Goal: Task Accomplishment & Management: Complete application form

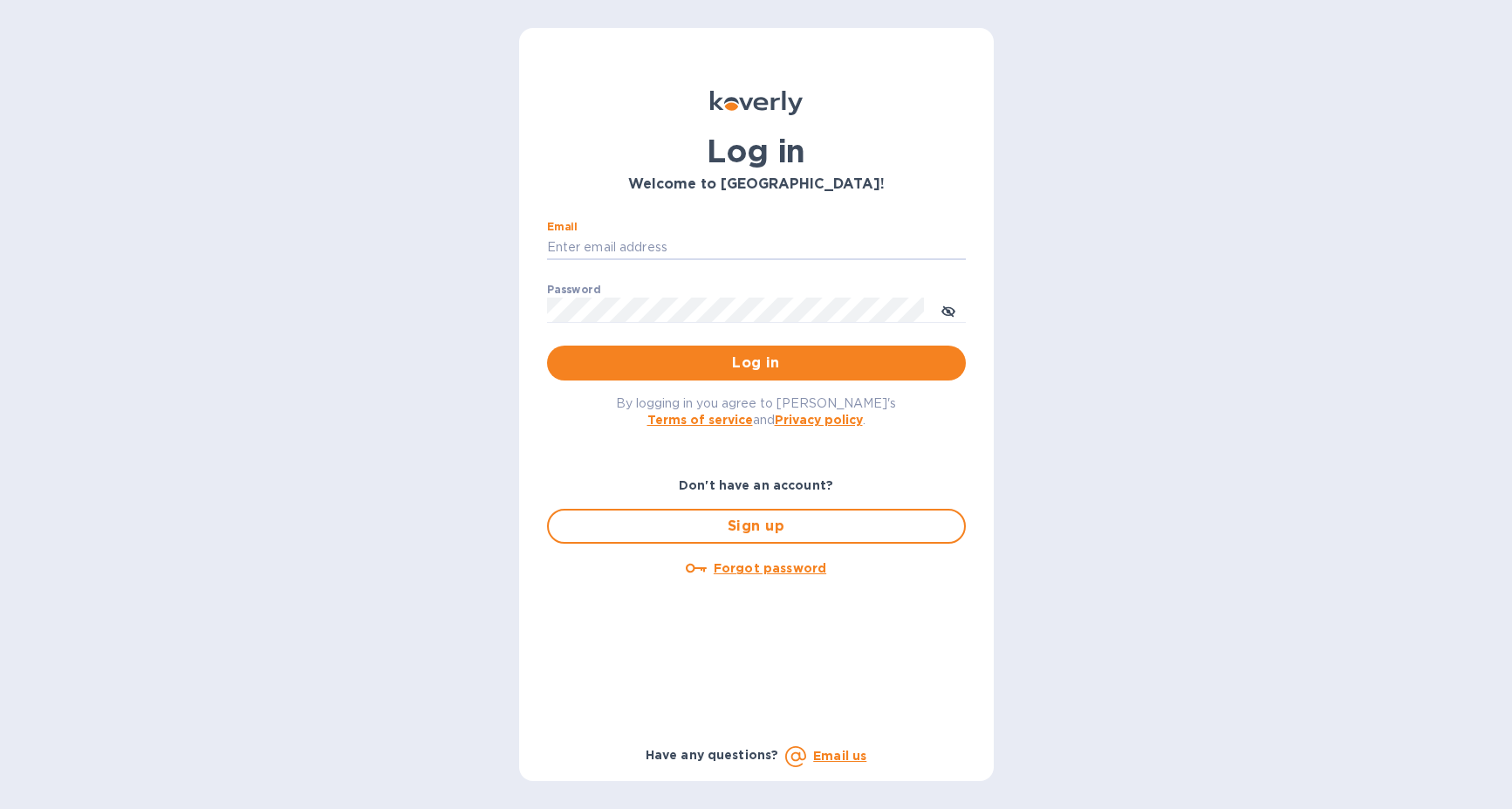
type input "[EMAIL_ADDRESS][DOMAIN_NAME]"
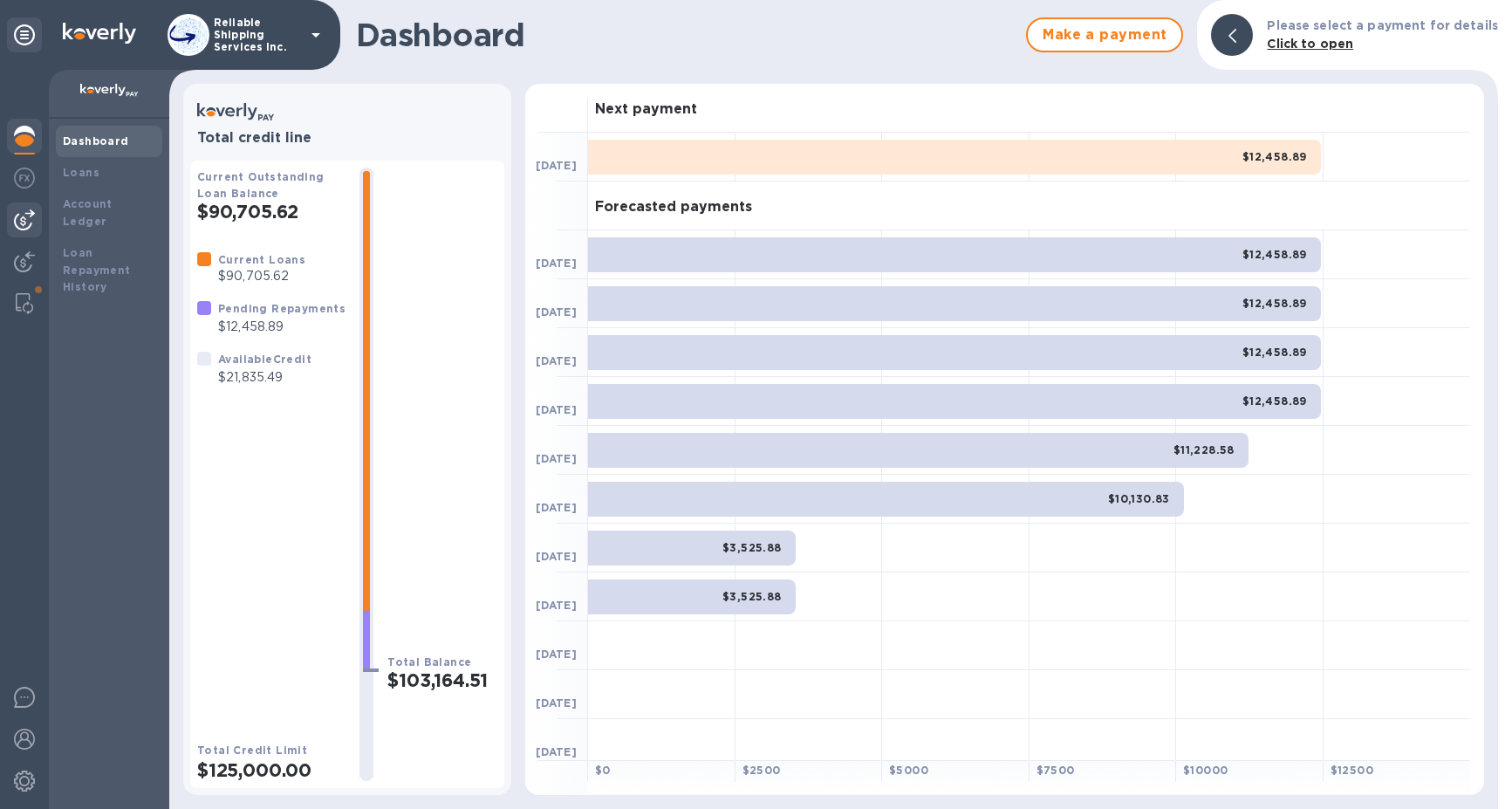
click at [20, 235] on div at bounding box center [24, 220] width 35 height 35
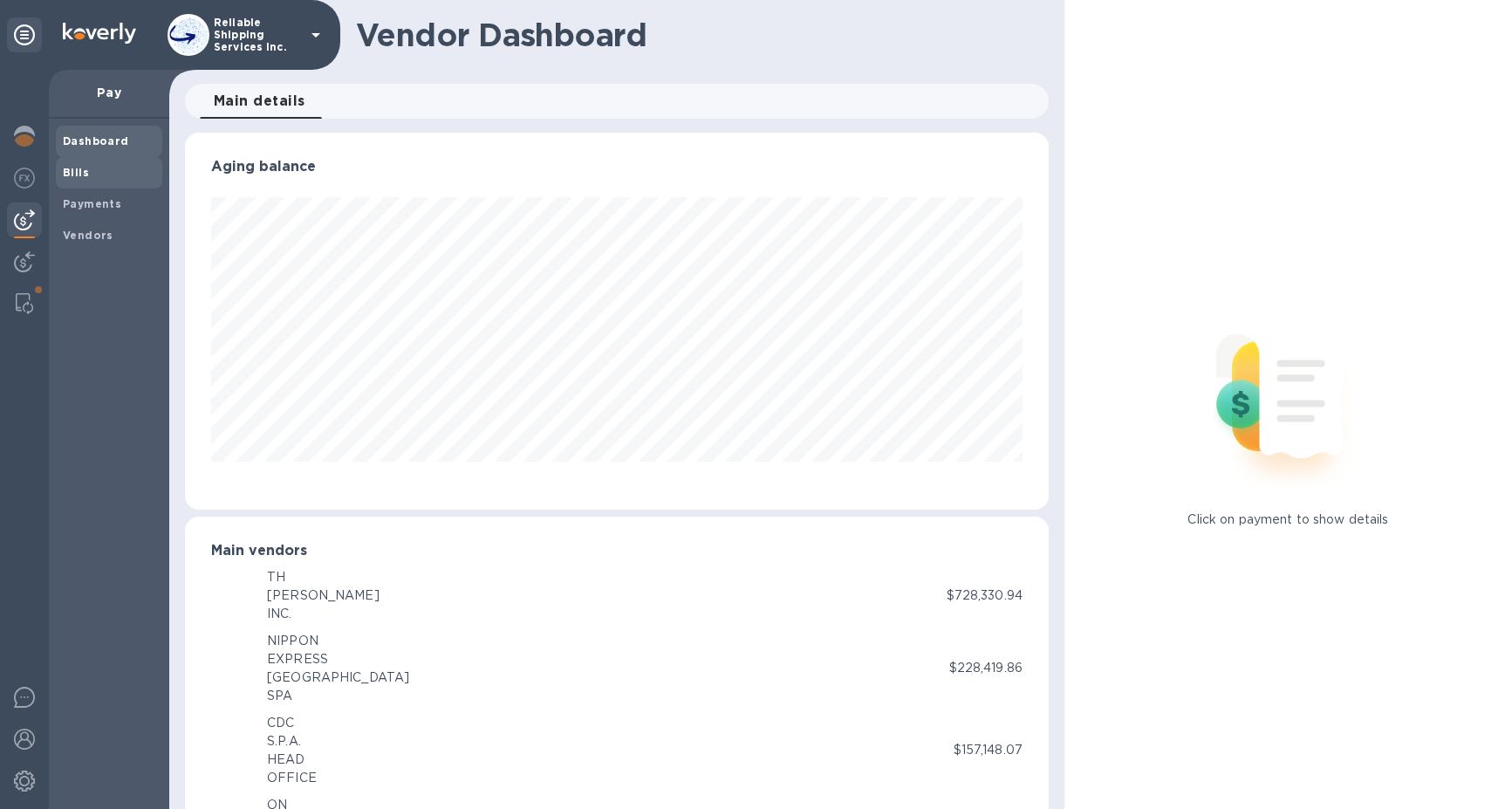
scroll to position [872264, 871484]
click at [91, 174] on span "Bills" at bounding box center [109, 173] width 93 height 17
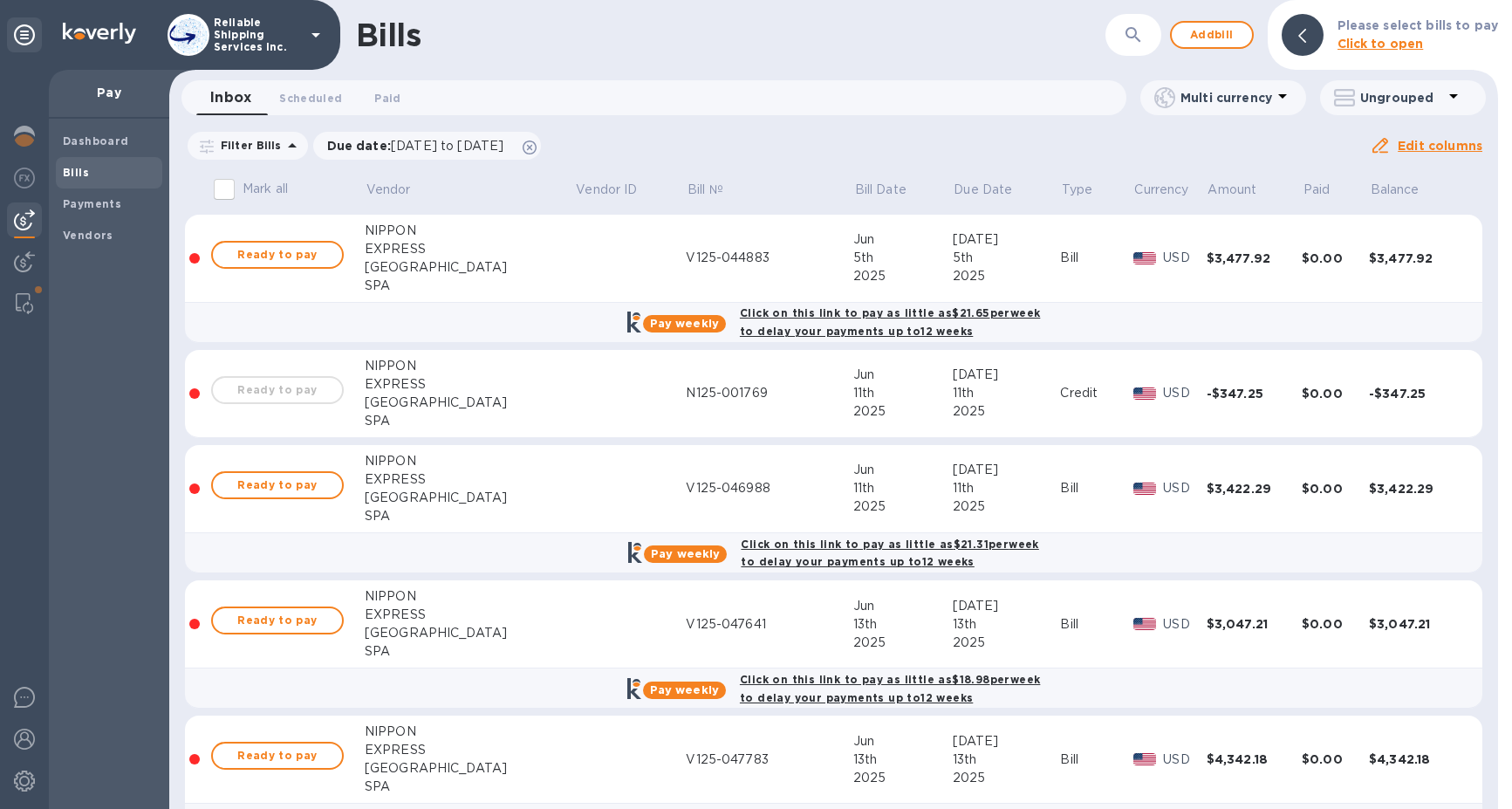
click at [1117, 39] on button "button" at bounding box center [1133, 34] width 42 height 42
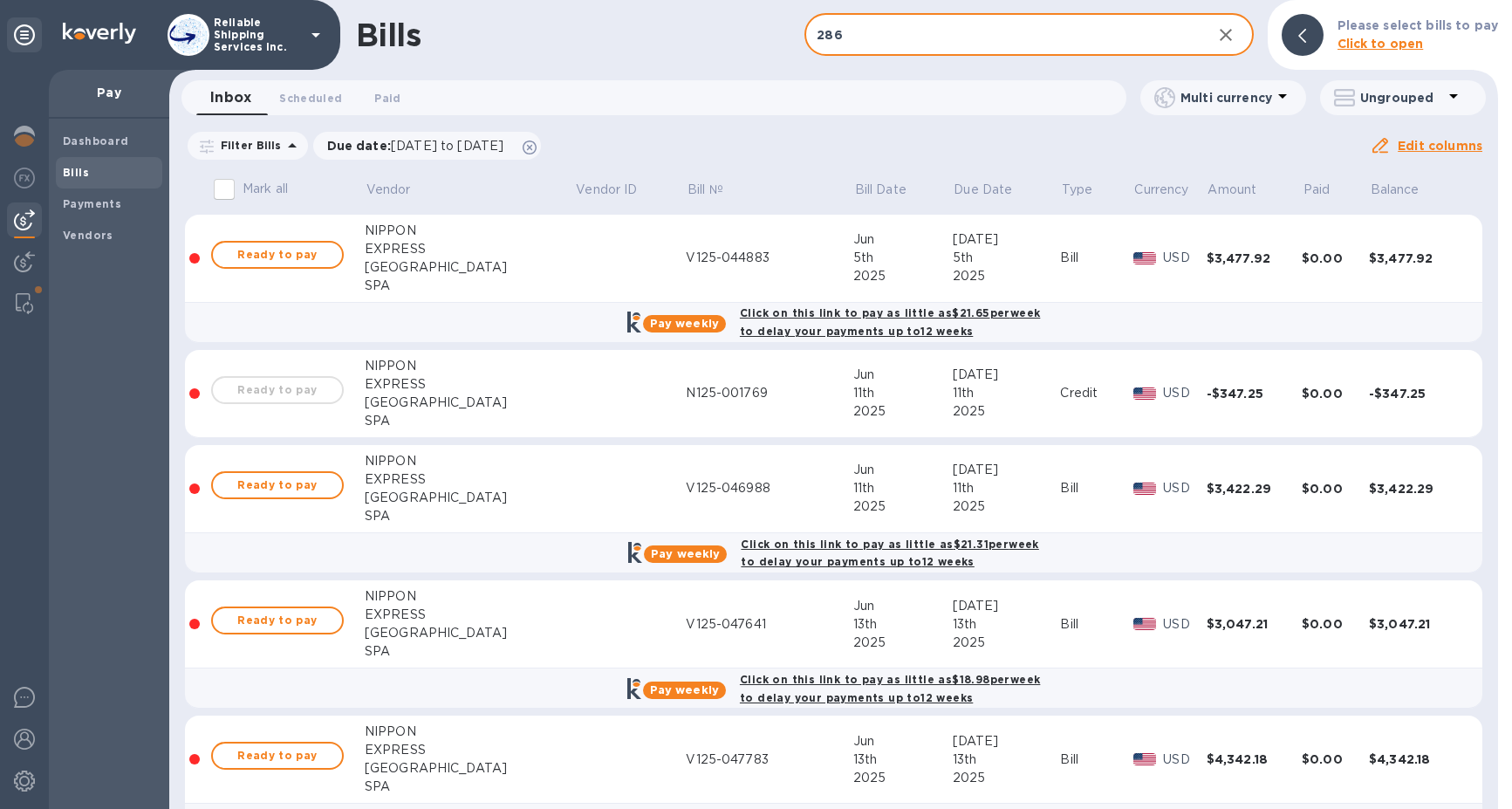
type input "286"
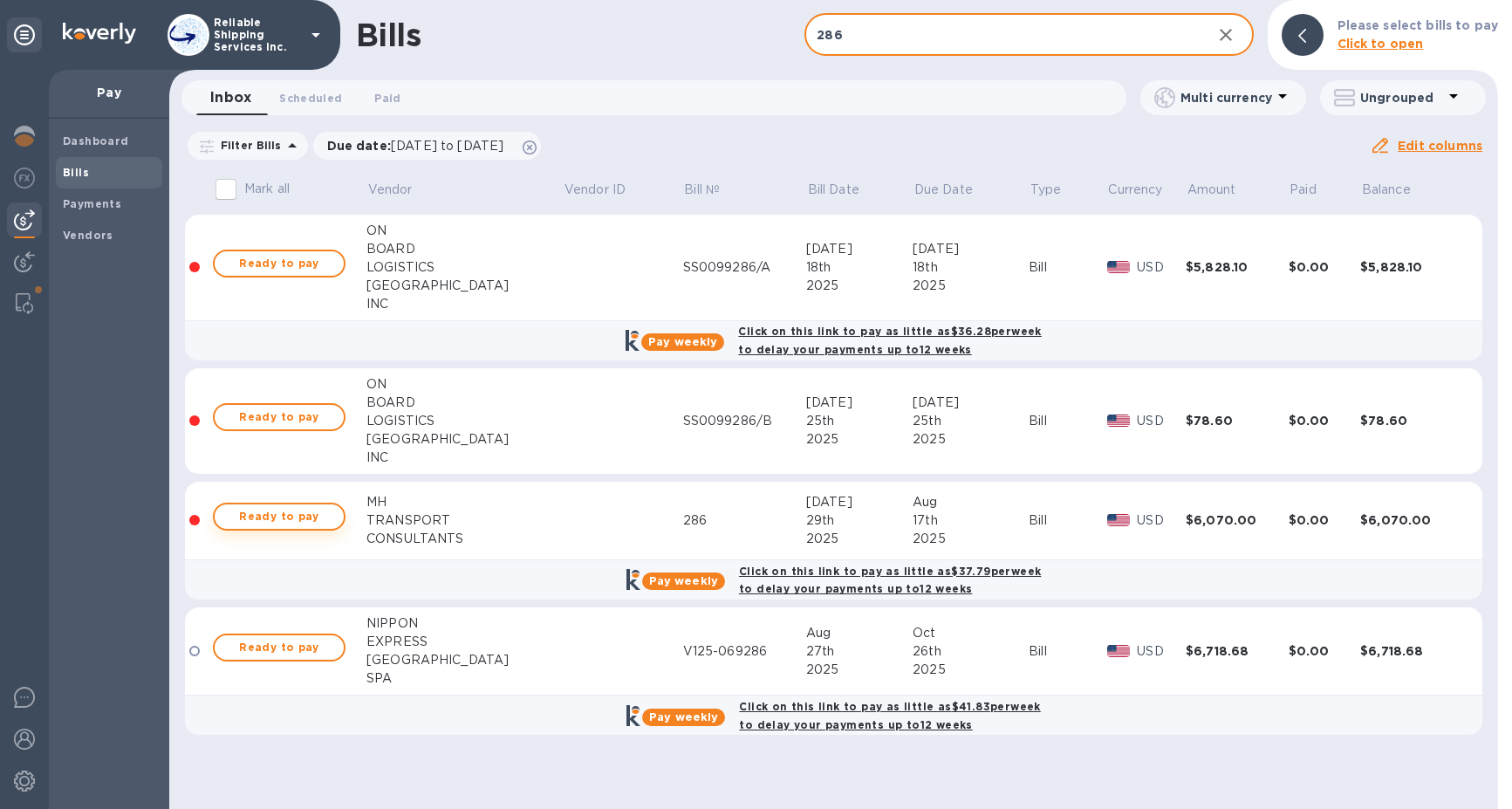
click at [309, 516] on span "Ready to pay" at bounding box center [279, 517] width 102 height 21
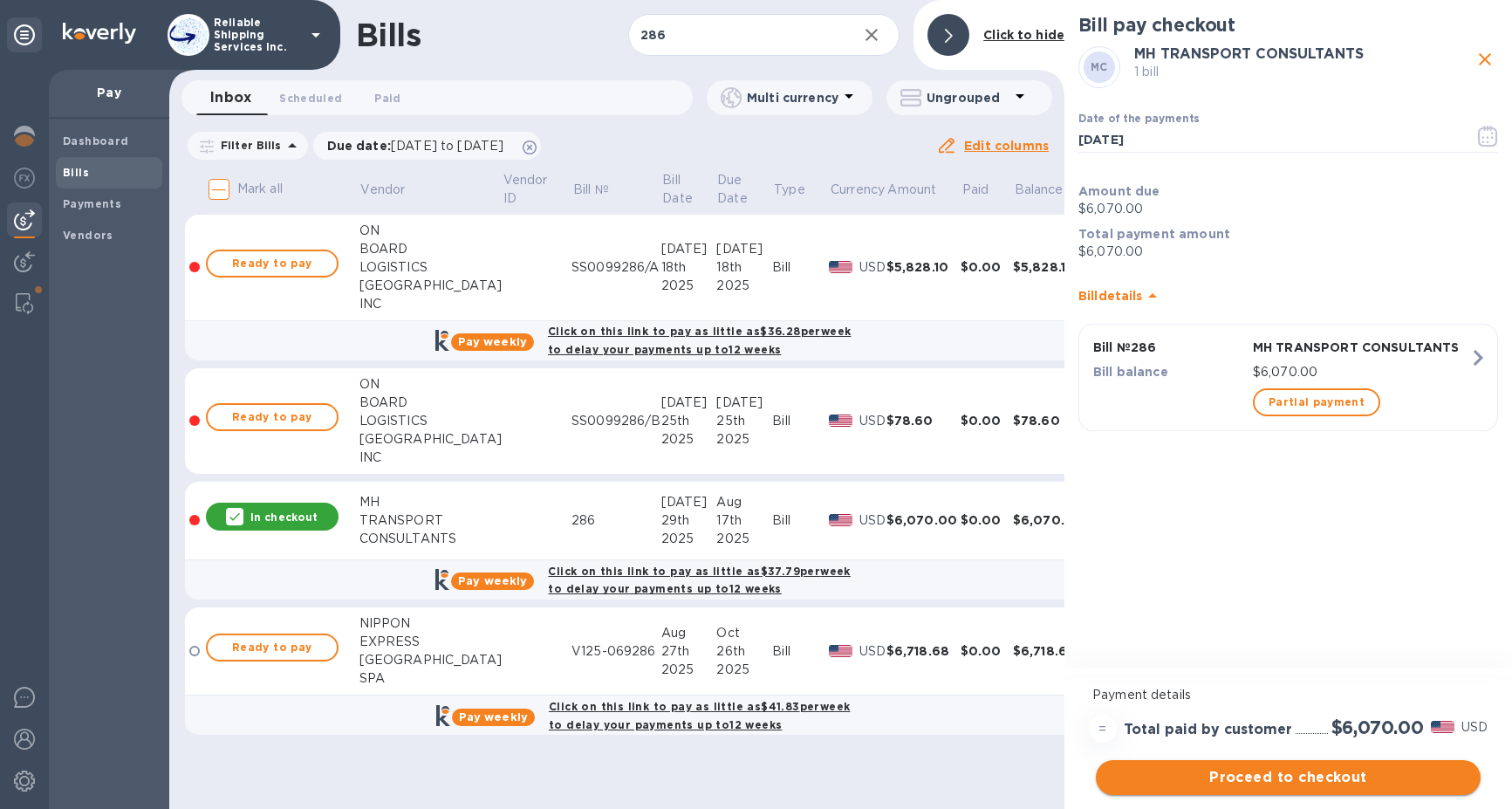
click at [1319, 775] on span "Proceed to checkout" at bounding box center [1288, 778] width 357 height 21
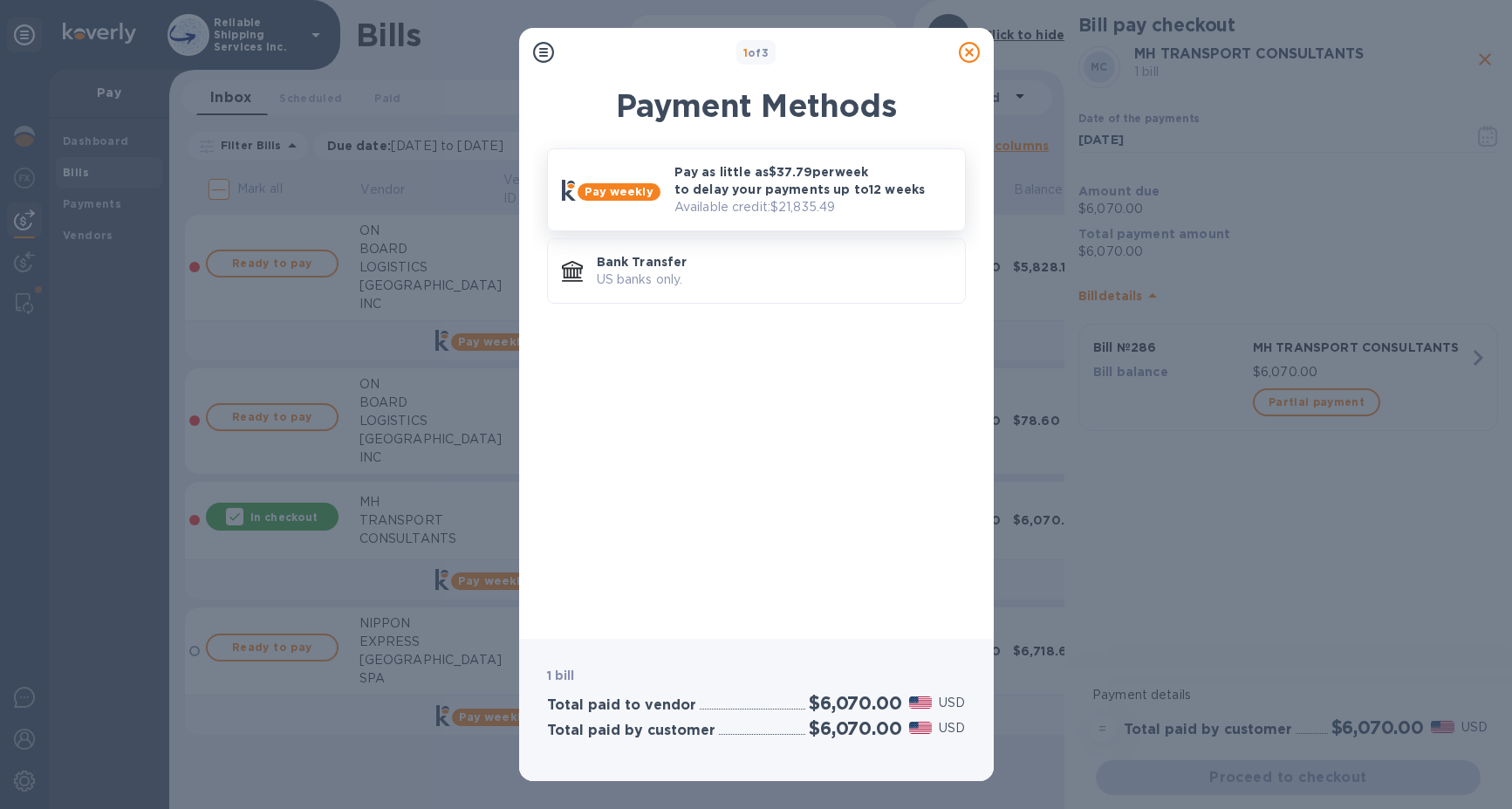
click at [795, 173] on p "Pay as little as $37.79 per week to delay your payments up to 12 weeks" at bounding box center [813, 181] width 277 height 35
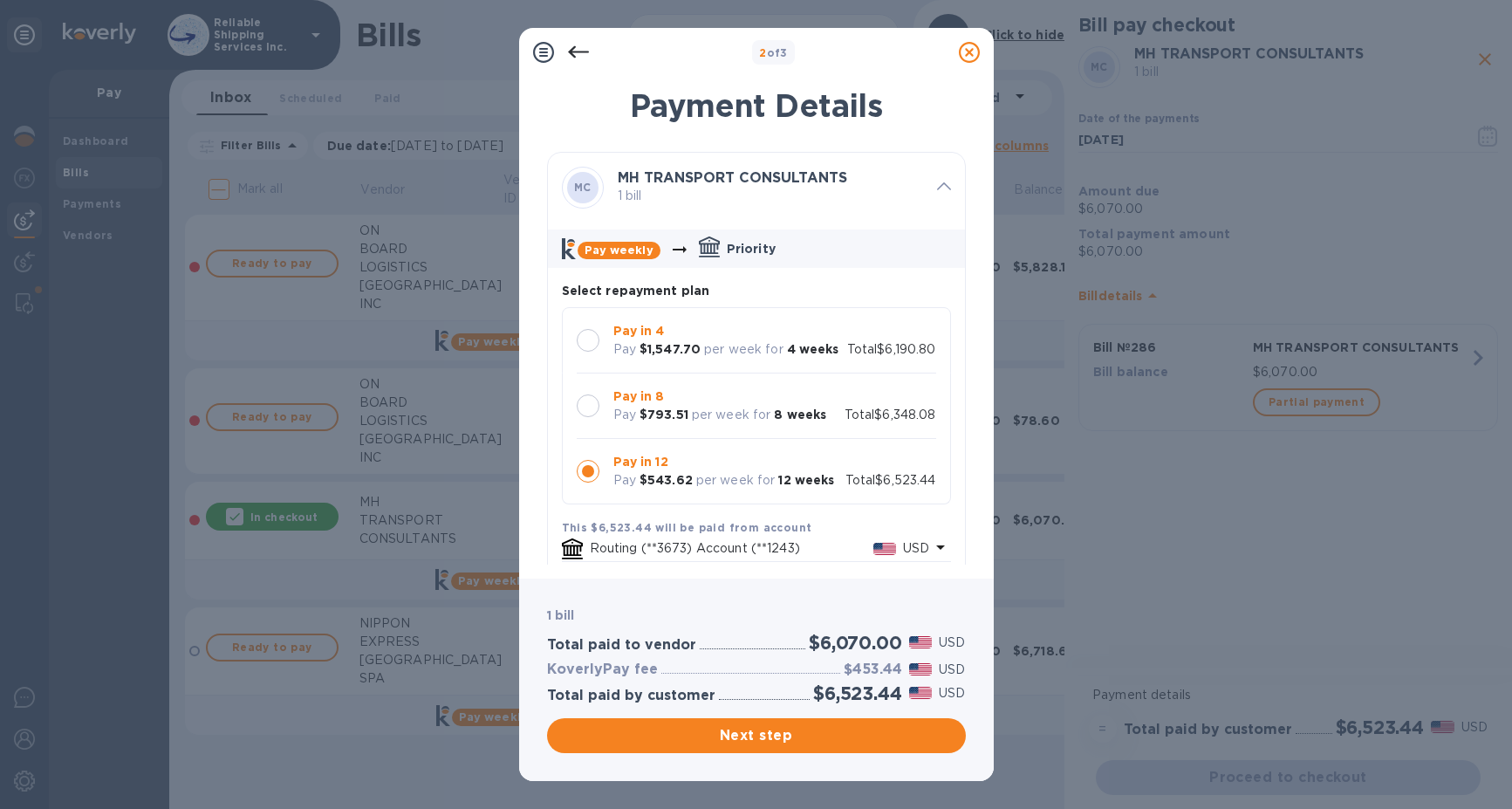
click at [587, 404] on div at bounding box center [587, 405] width 22 height 22
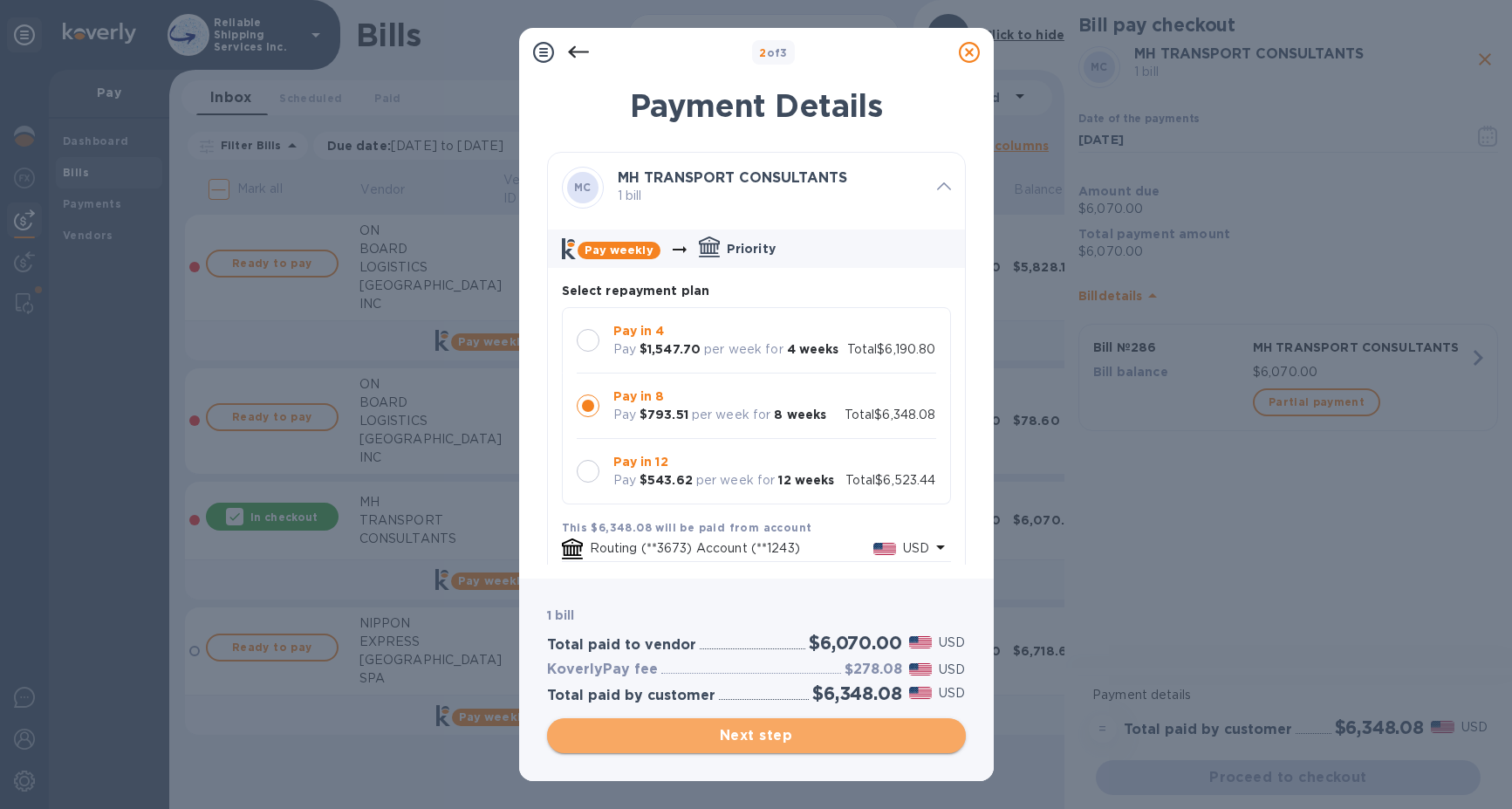
click at [793, 741] on span "Next step" at bounding box center [756, 735] width 391 height 21
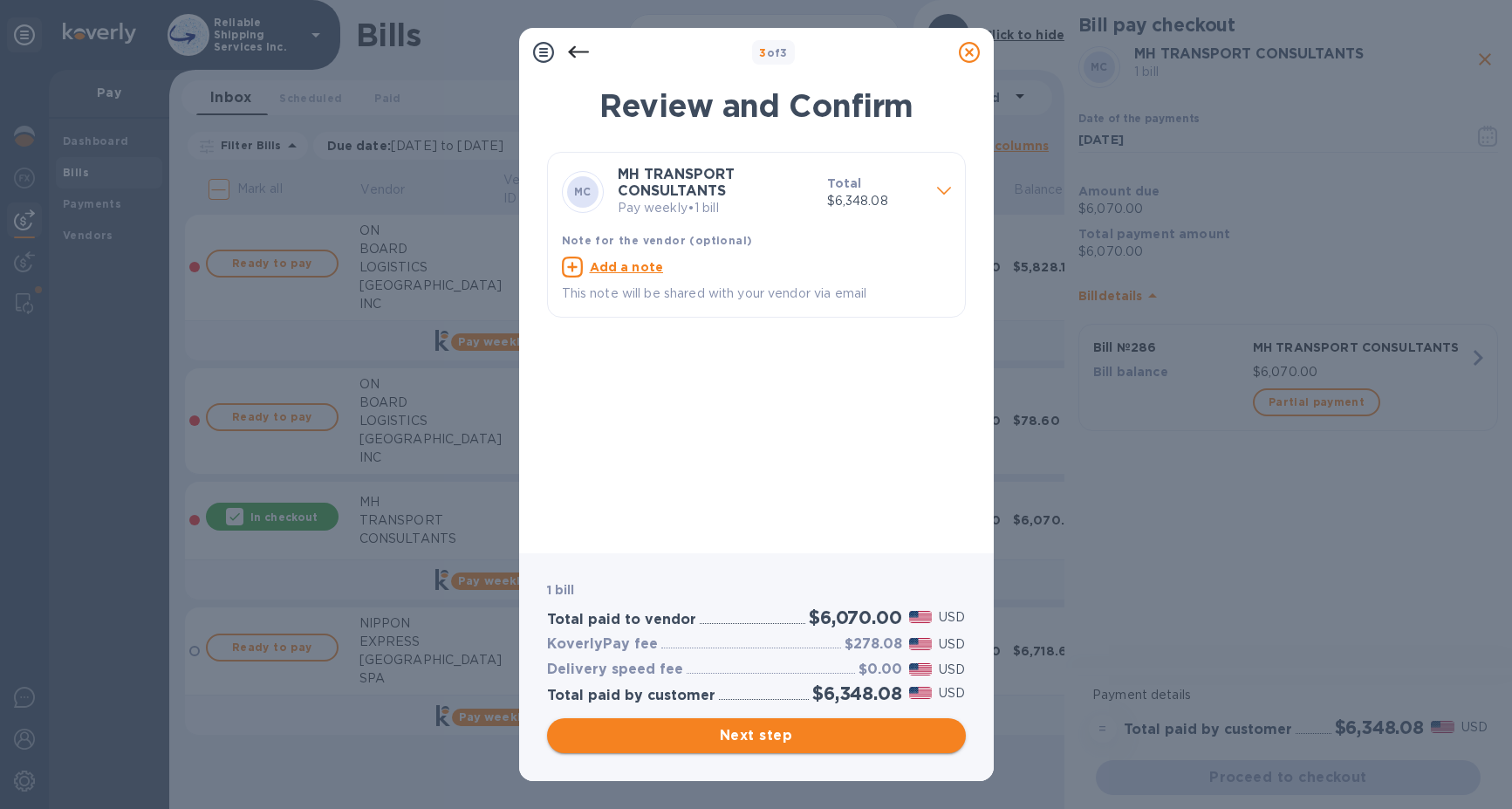
click at [805, 742] on span "Next step" at bounding box center [756, 735] width 391 height 21
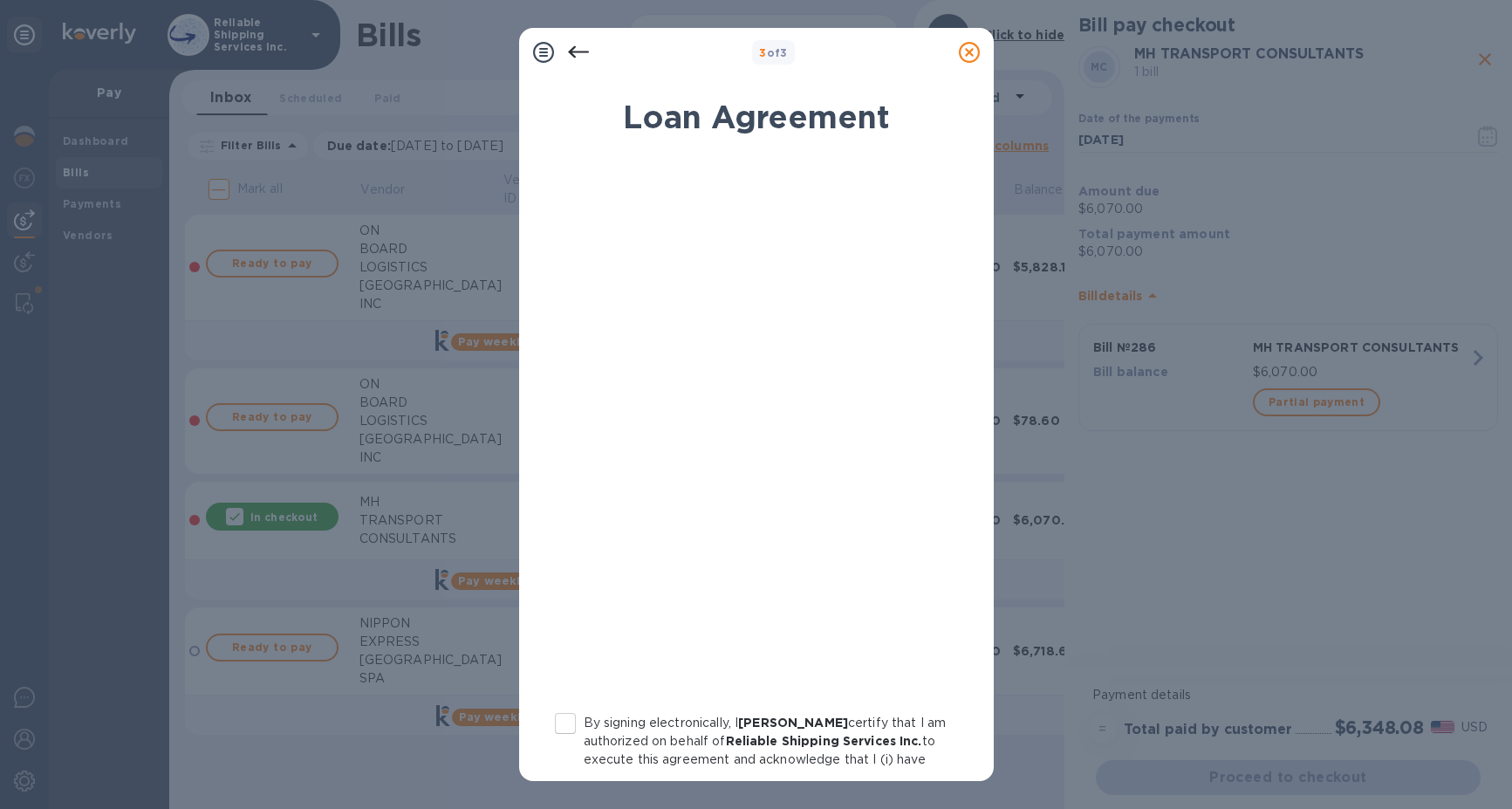
click at [578, 720] on input "By signing electronically, I James Dilio certify that I am authorized on behalf…" at bounding box center [565, 724] width 37 height 37
checkbox input "true"
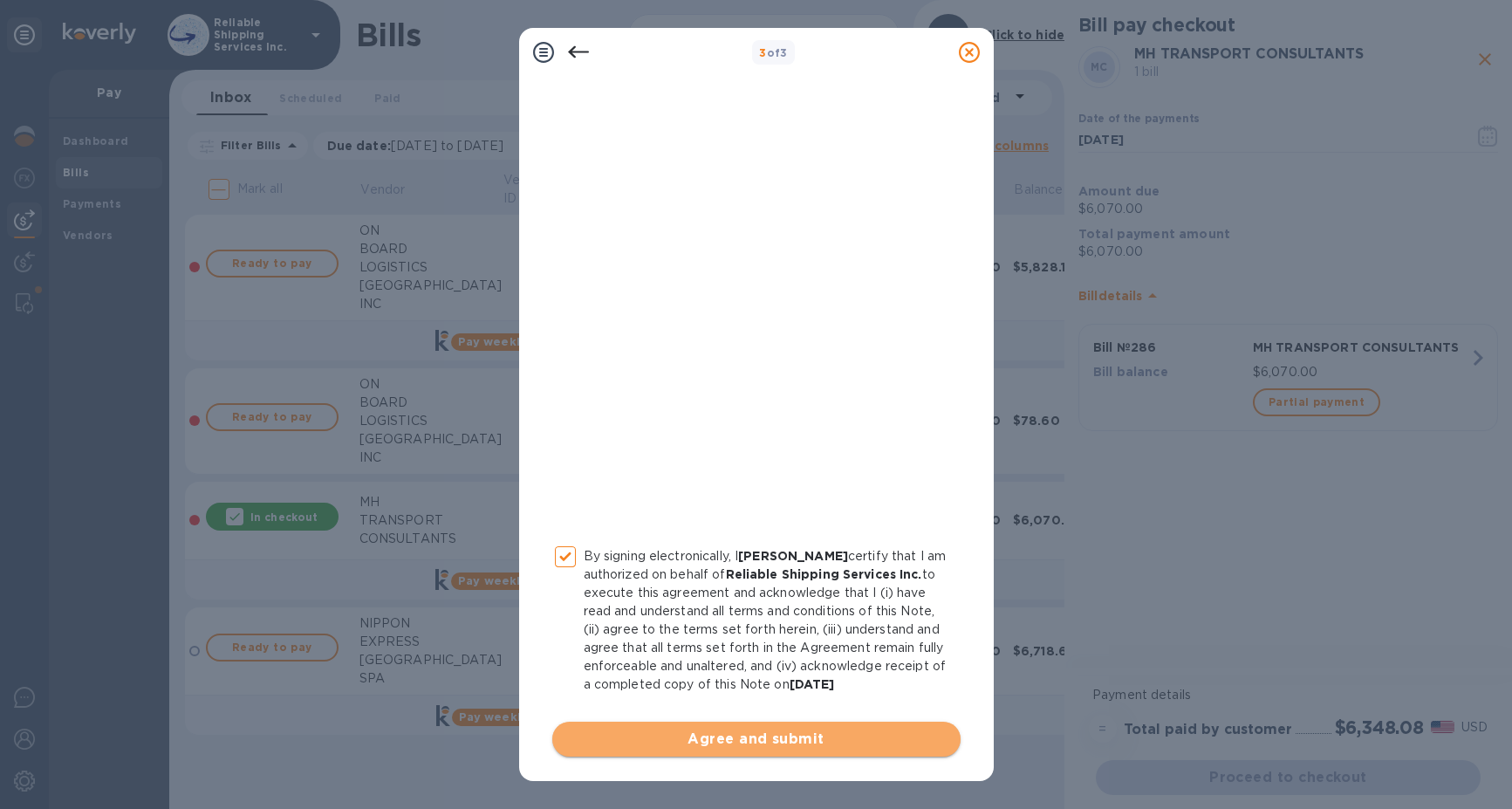
click at [785, 740] on span "Agree and submit" at bounding box center [756, 739] width 380 height 21
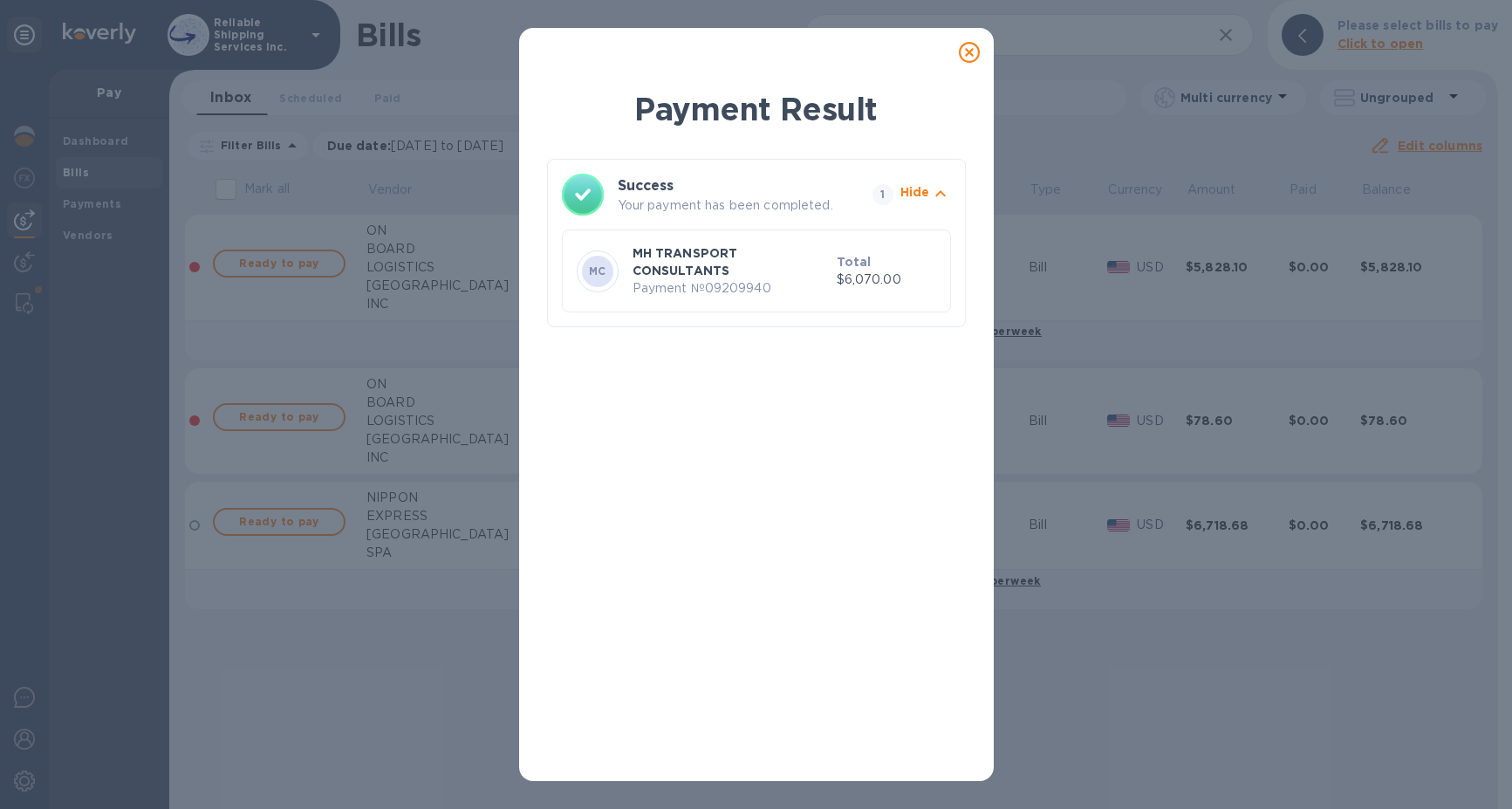
click at [967, 50] on icon at bounding box center [969, 52] width 21 height 21
